Goal: Information Seeking & Learning: Learn about a topic

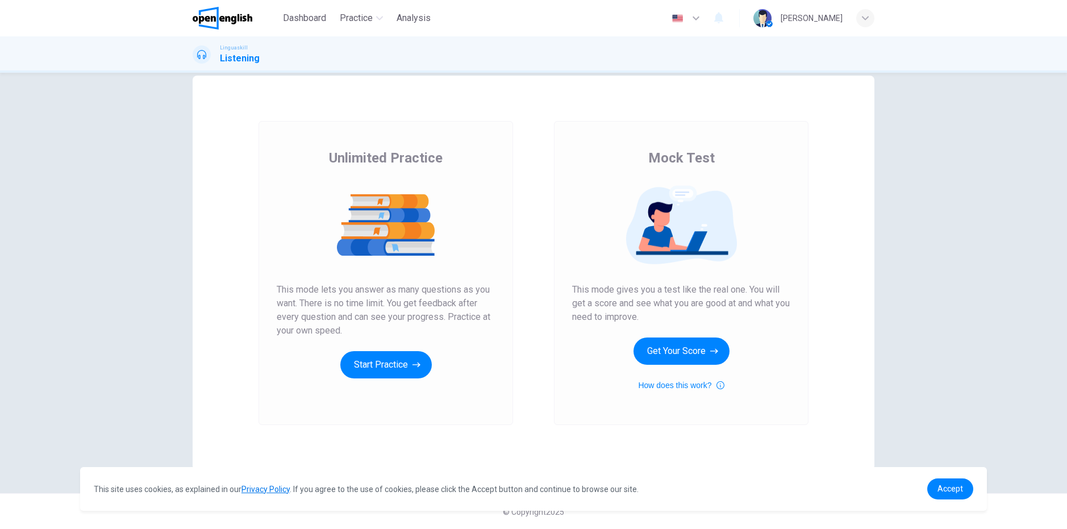
scroll to position [20, 0]
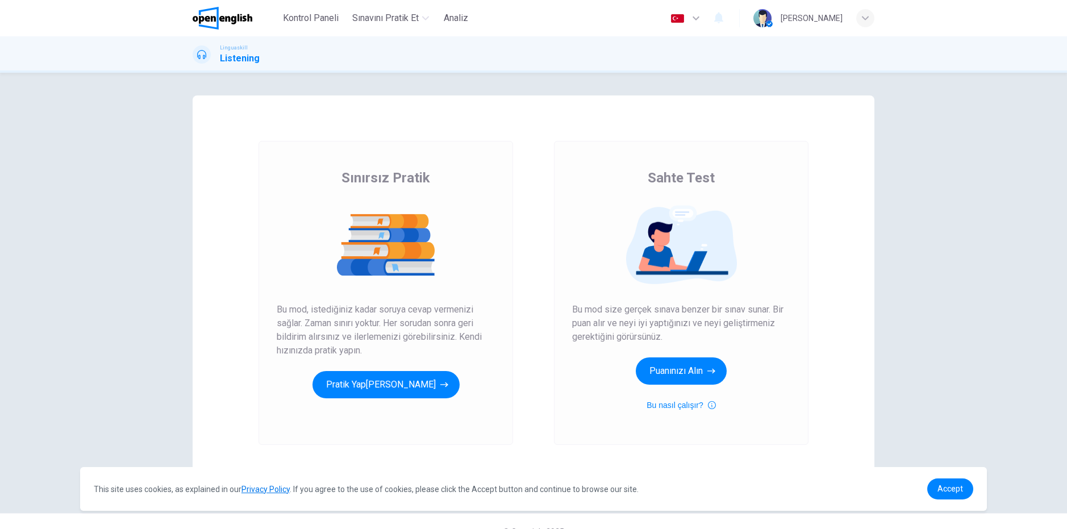
scroll to position [9719, 0]
click at [404, 388] on button "Pratik Yapmaya Başlayın" at bounding box center [385, 384] width 147 height 27
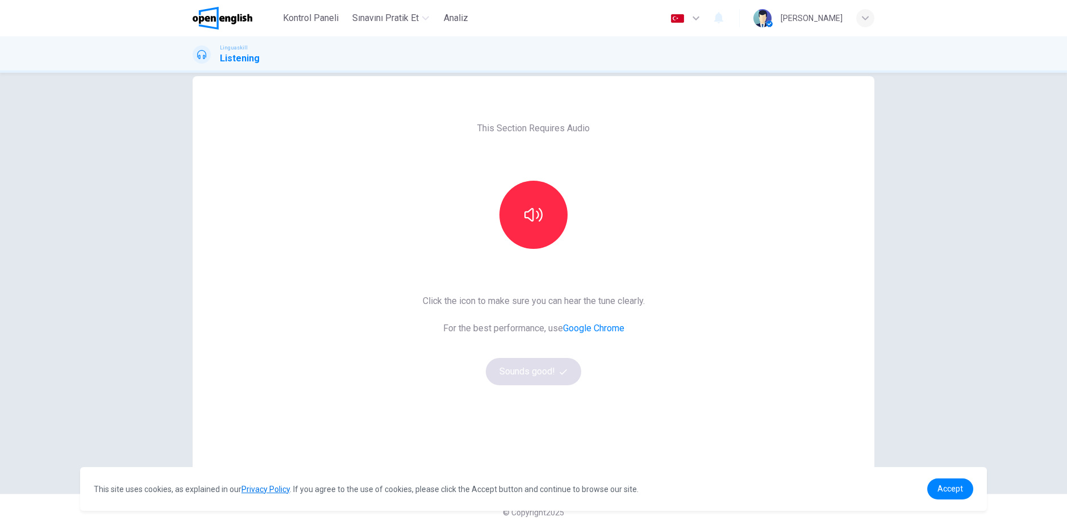
scroll to position [20, 0]
click at [707, 15] on button "button" at bounding box center [686, 18] width 41 height 23
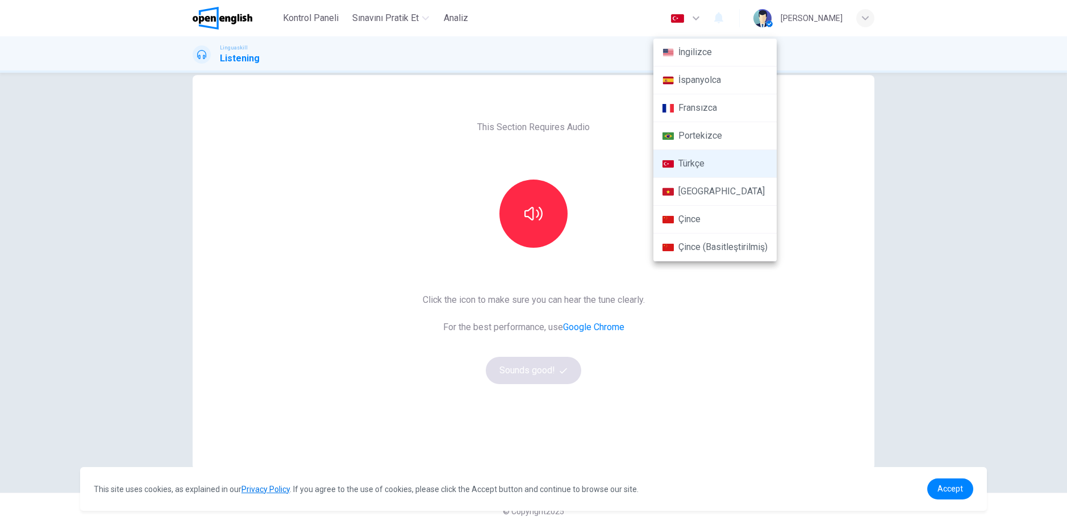
click at [695, 63] on li "İngilizce" at bounding box center [714, 53] width 123 height 28
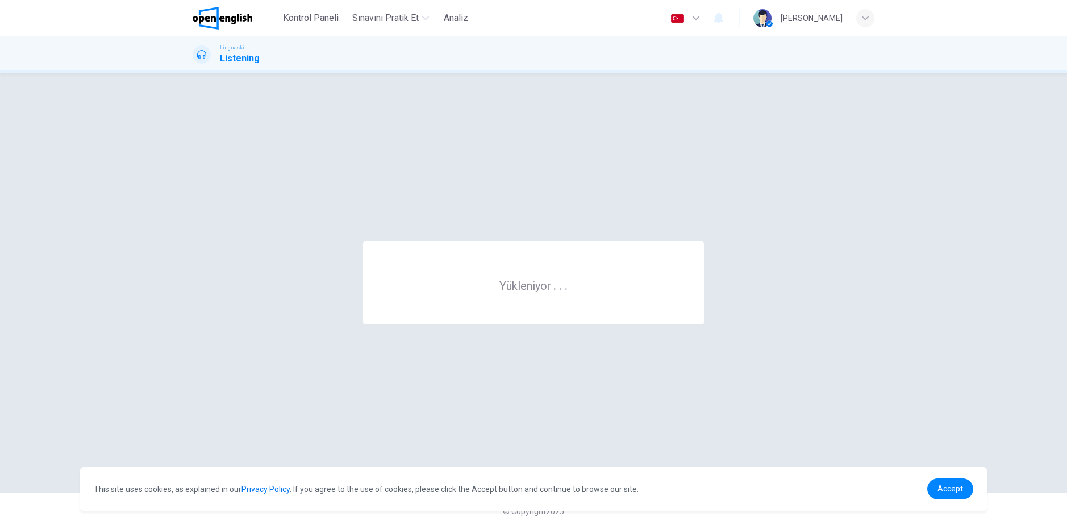
type input "**"
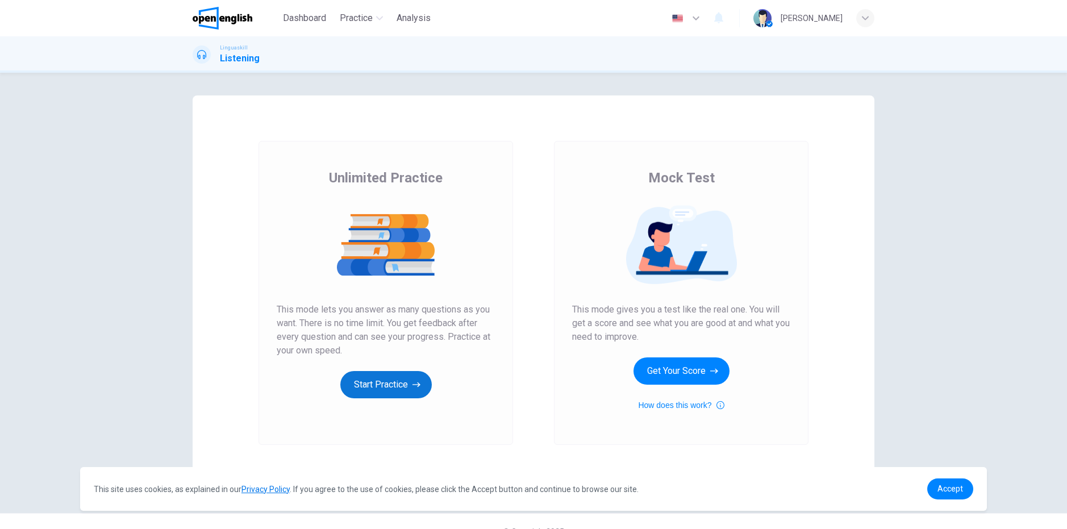
scroll to position [9719, 0]
click at [388, 389] on button "Start Practice" at bounding box center [385, 384] width 91 height 27
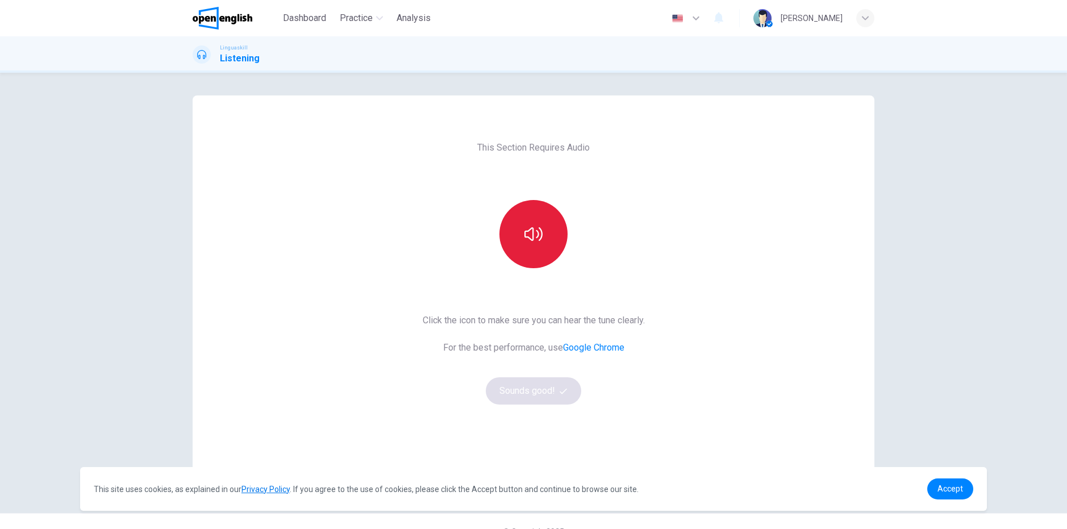
click at [547, 250] on button "button" at bounding box center [533, 234] width 68 height 68
click at [540, 384] on button "Sounds good!" at bounding box center [533, 390] width 95 height 27
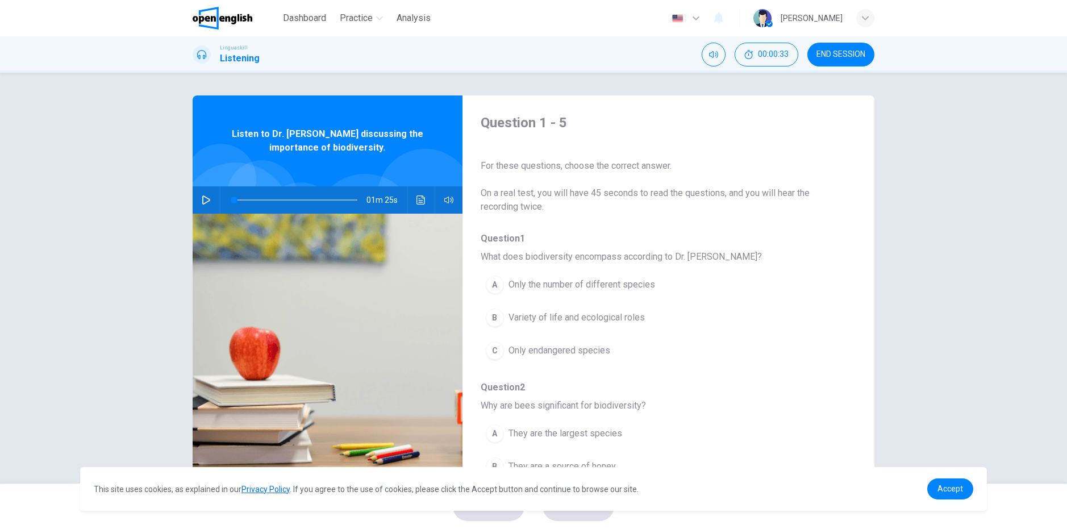
click at [203, 201] on icon "button" at bounding box center [206, 199] width 9 height 9
click at [494, 319] on div "B" at bounding box center [495, 317] width 18 height 18
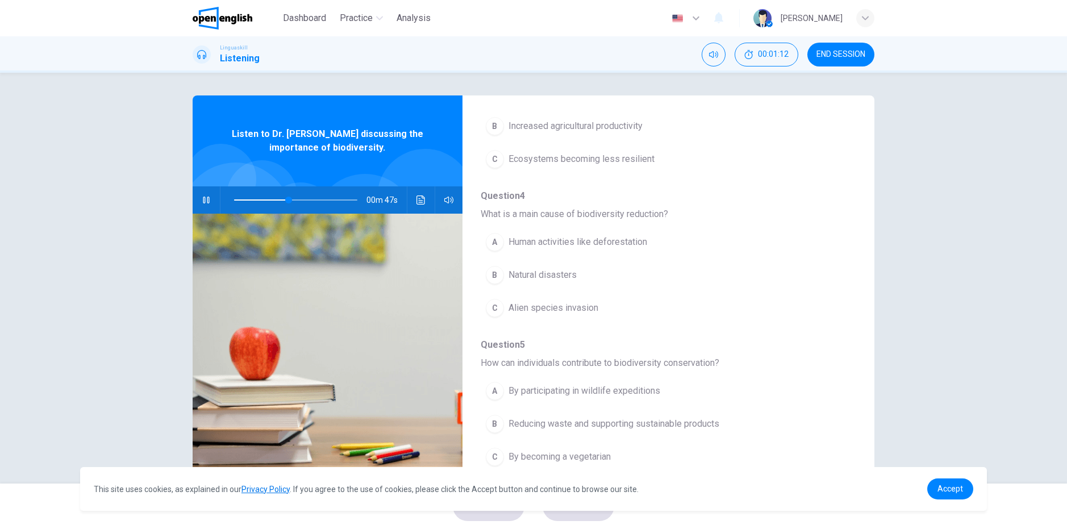
scroll to position [490, 0]
type input "**"
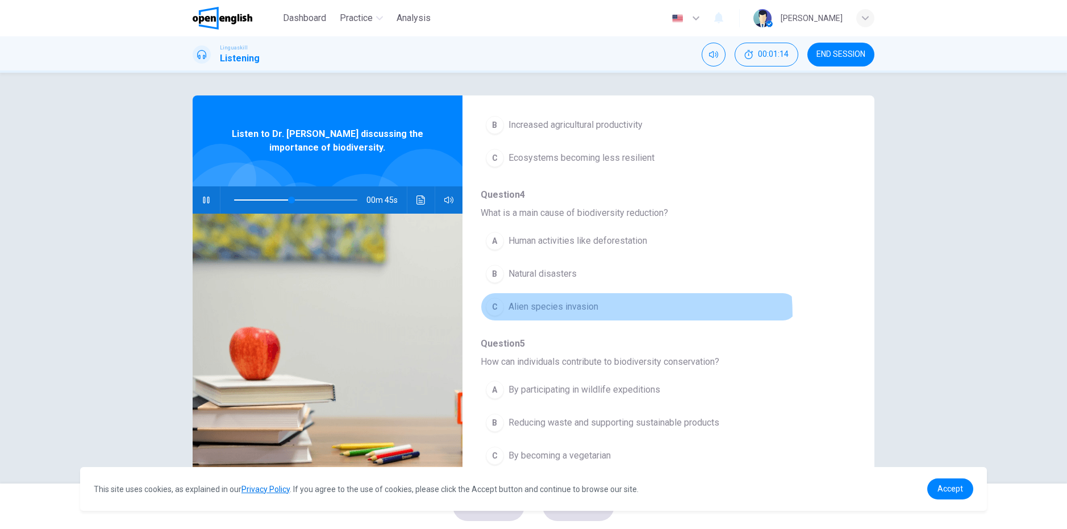
drag, startPoint x: 501, startPoint y: 317, endPoint x: 492, endPoint y: 302, distance: 17.5
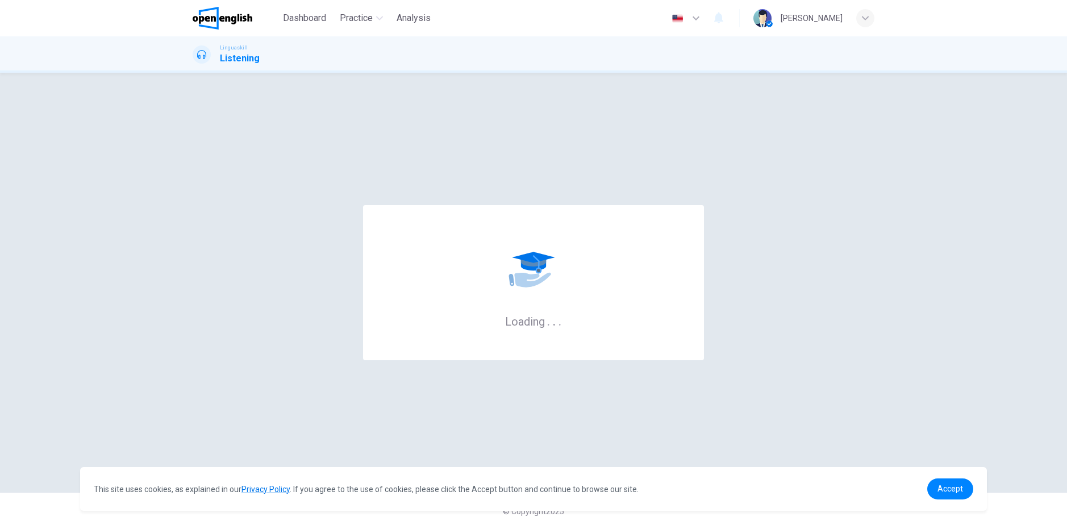
drag, startPoint x: 501, startPoint y: 143, endPoint x: 495, endPoint y: 141, distance: 6.9
